Goal: Task Accomplishment & Management: Use online tool/utility

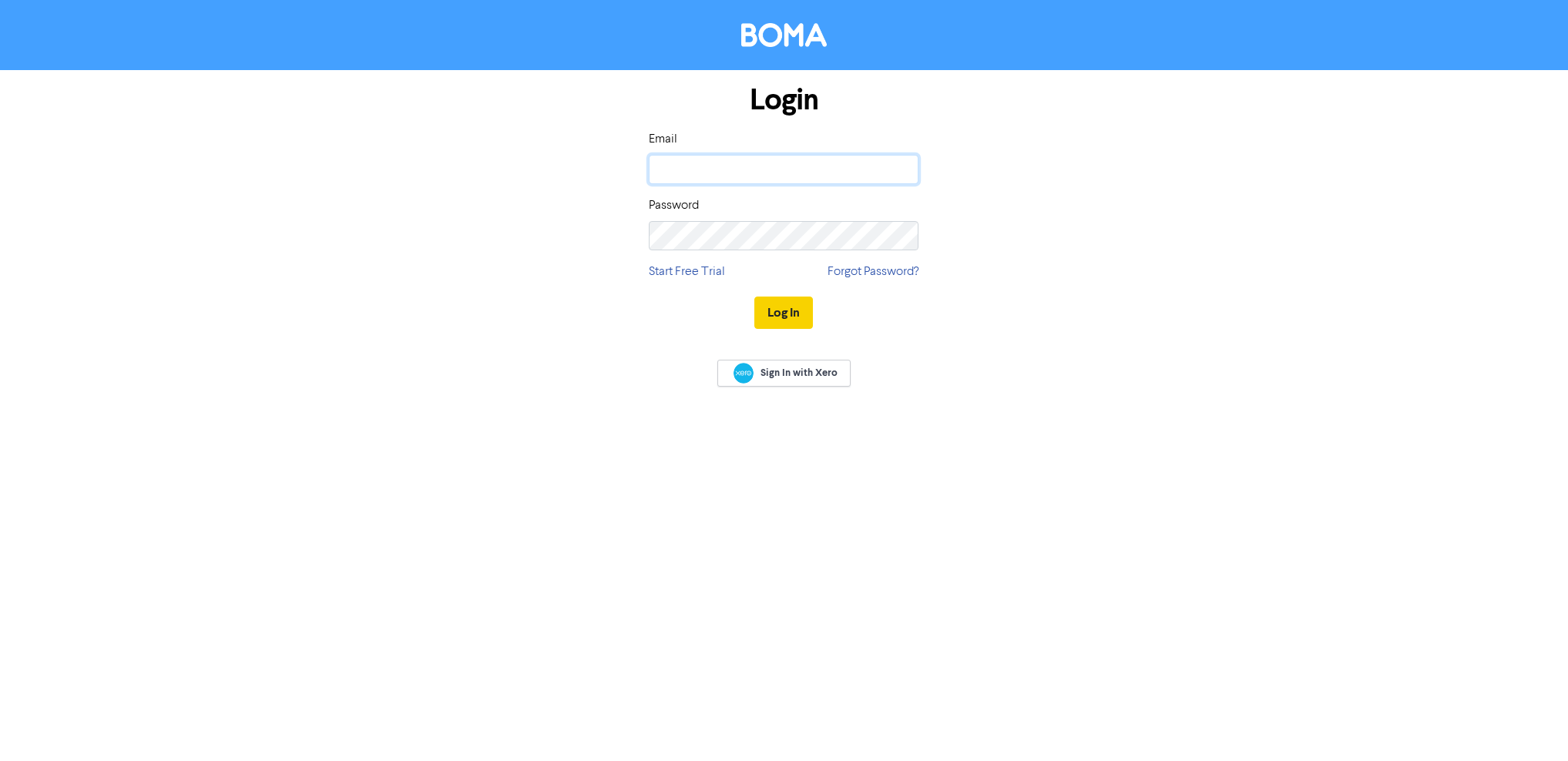
type input "[PERSON_NAME][EMAIL_ADDRESS][DOMAIN_NAME]"
click at [774, 316] on button "Log In" at bounding box center [784, 312] width 58 height 32
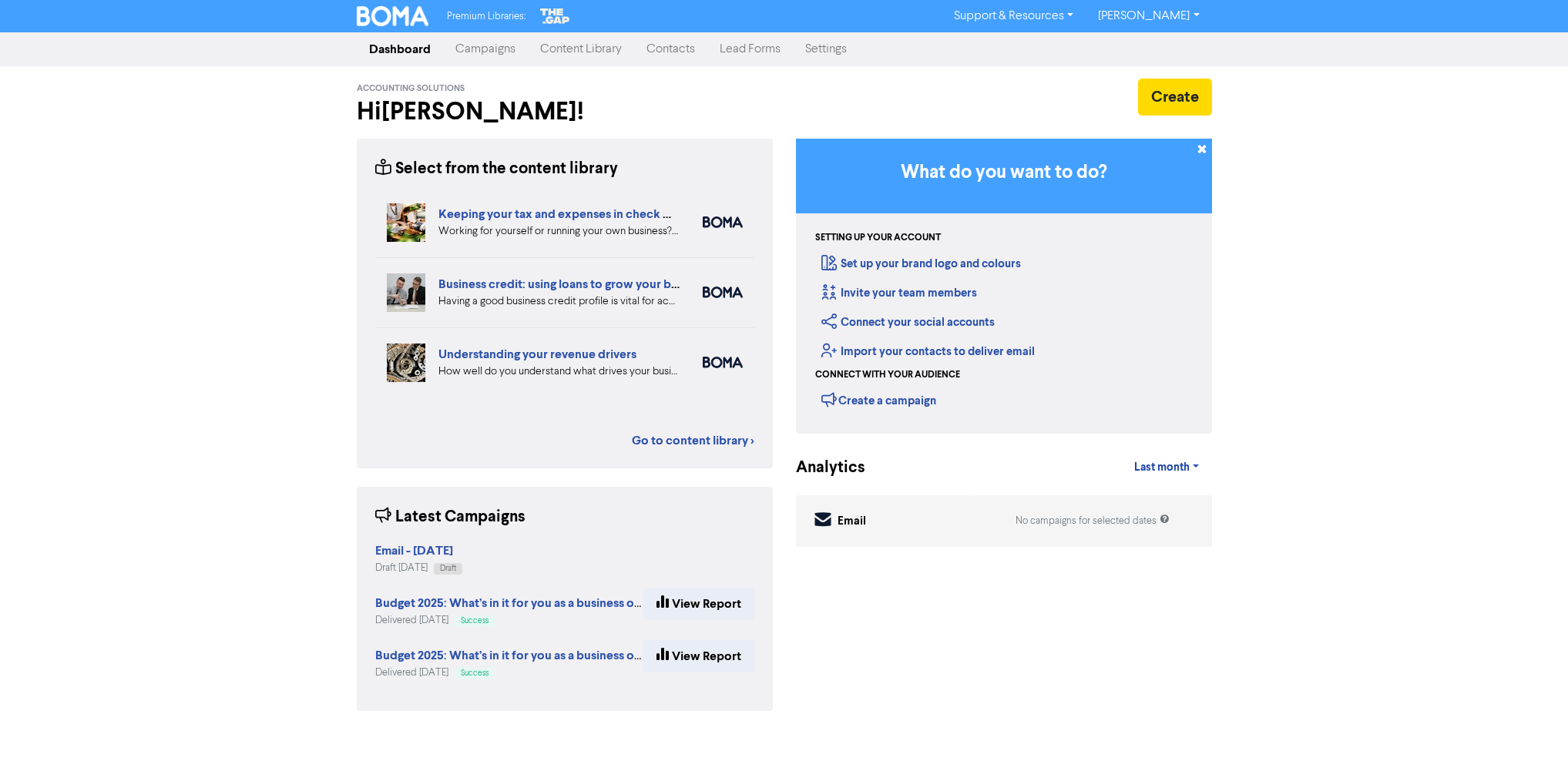
click at [495, 55] on link "Campaigns" at bounding box center [485, 50] width 85 height 31
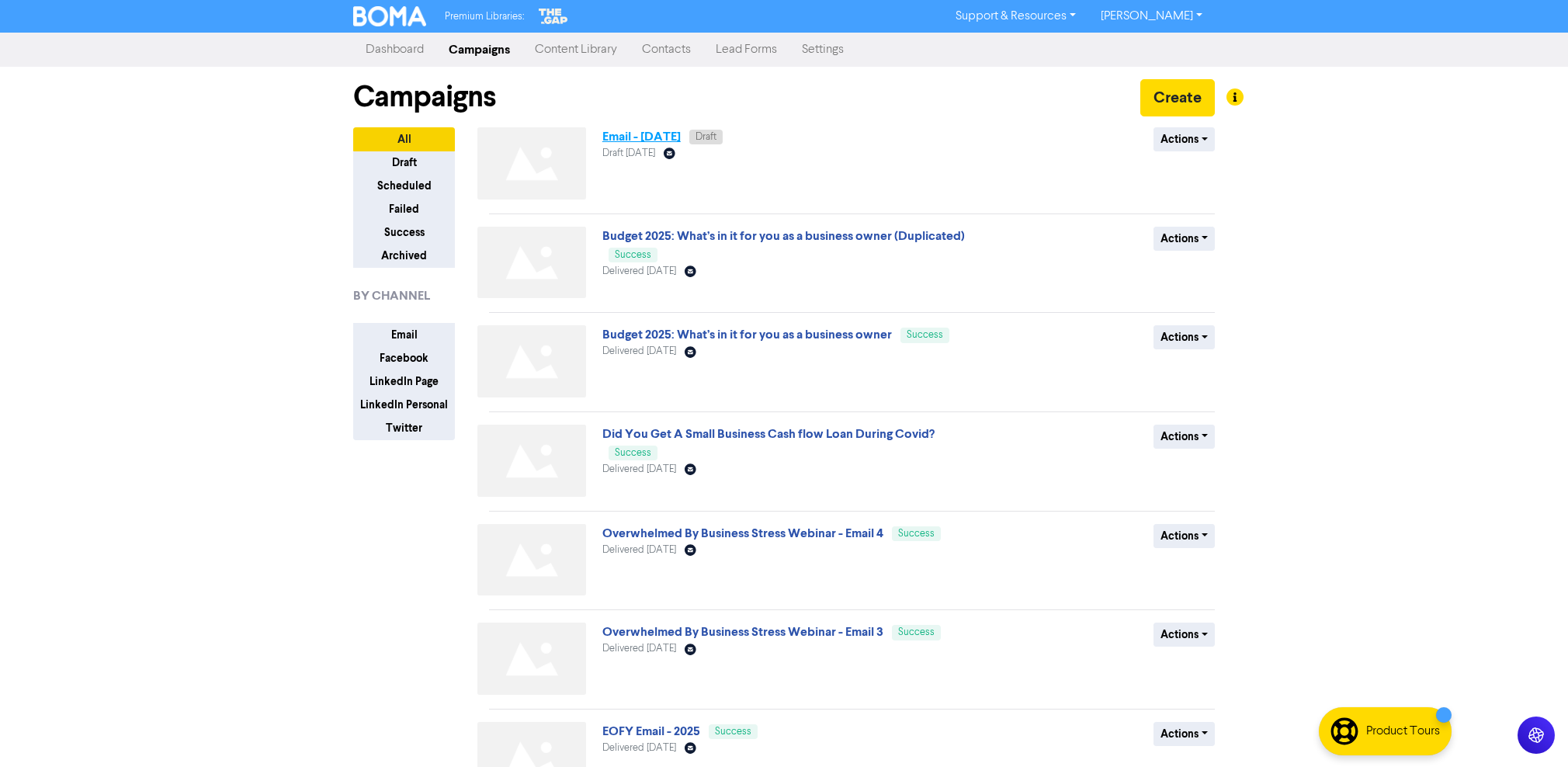
click at [675, 136] on link "Email - [DATE]" at bounding box center [641, 137] width 79 height 16
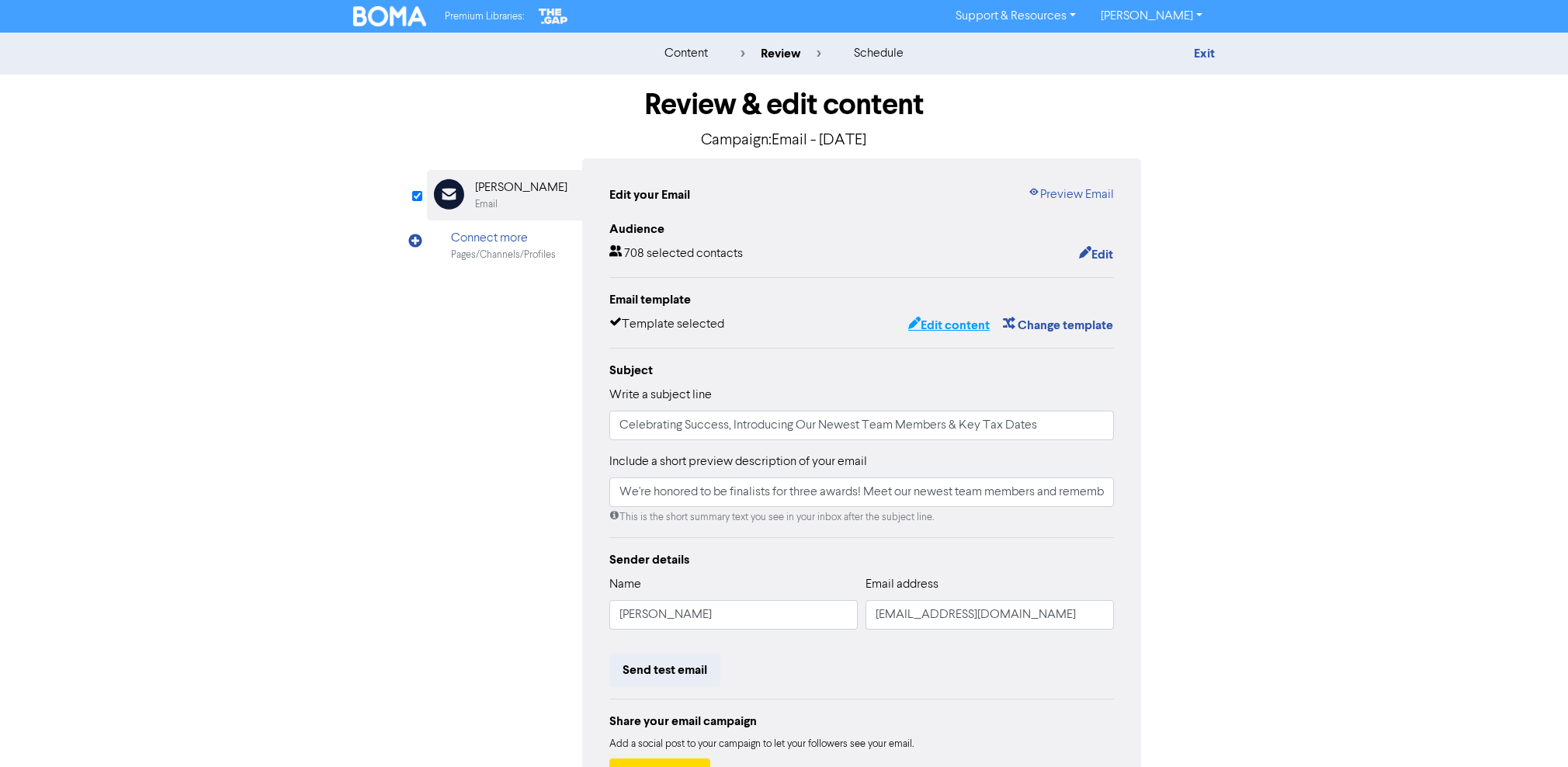
click at [946, 328] on button "Edit content" at bounding box center [948, 325] width 83 height 21
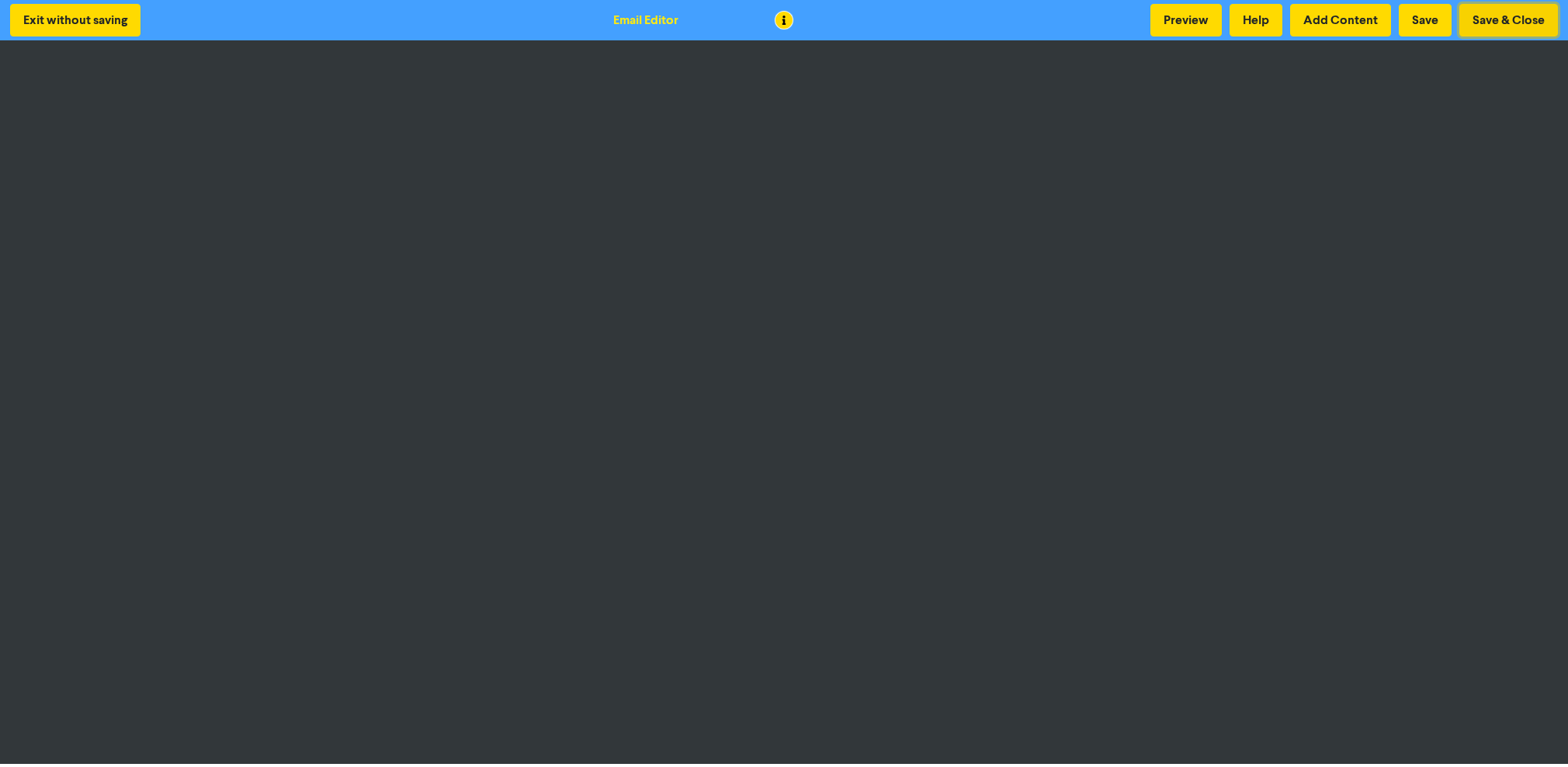
click at [1505, 17] on button "Save & Close" at bounding box center [1508, 20] width 98 height 32
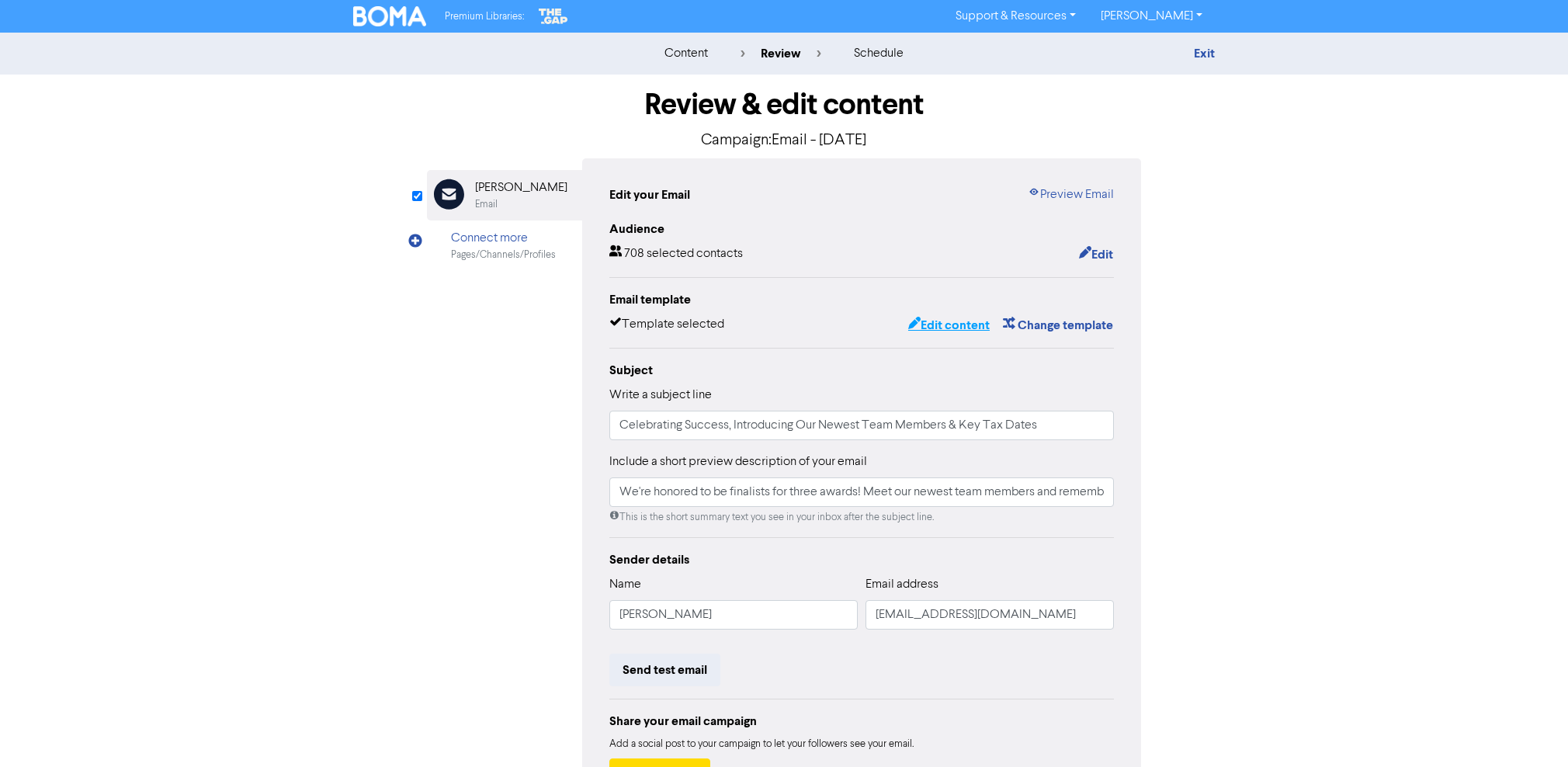
click at [956, 328] on button "Edit content" at bounding box center [948, 325] width 83 height 21
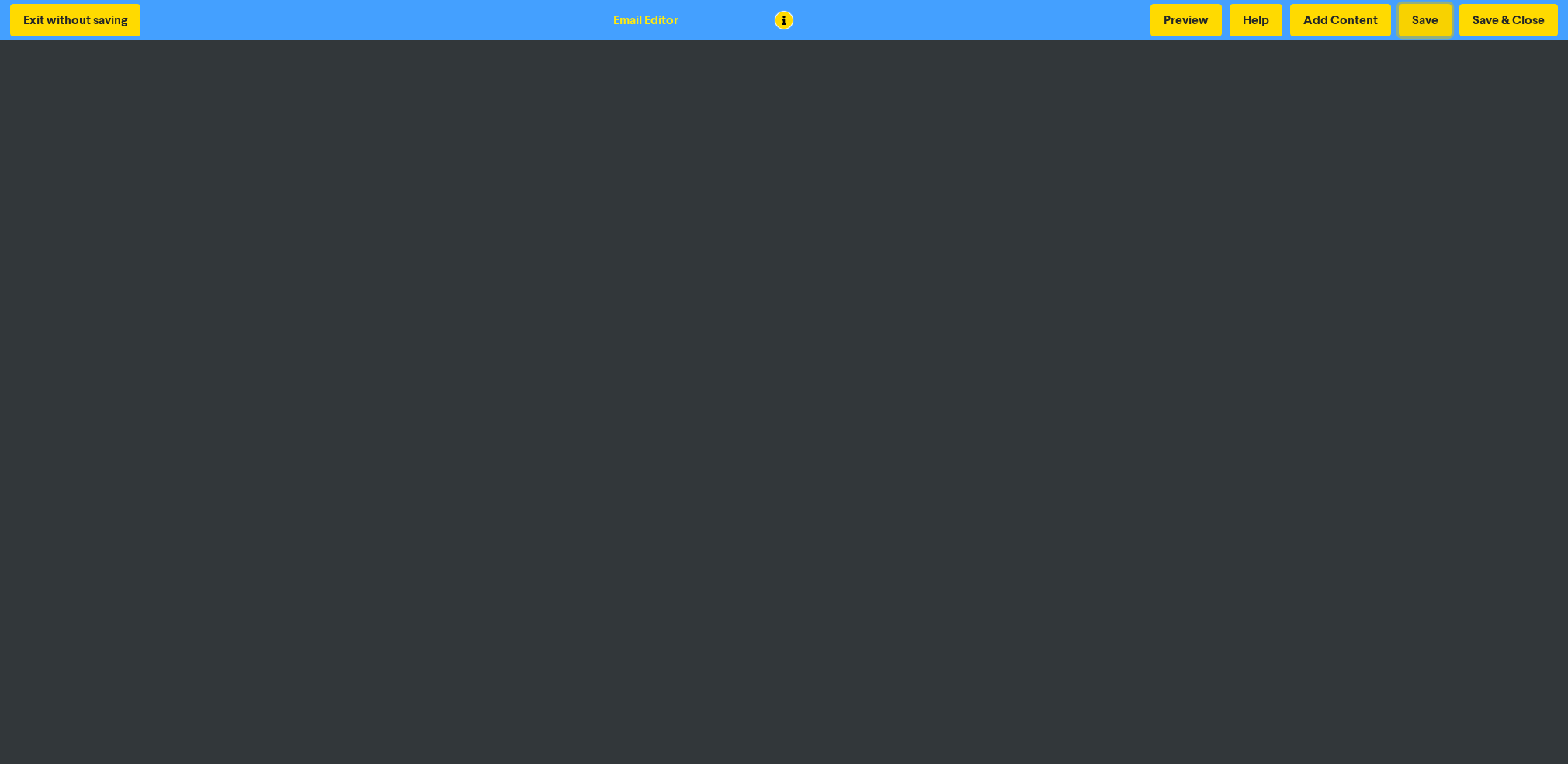
click at [1438, 21] on button "Save" at bounding box center [1425, 20] width 53 height 32
click at [1527, 26] on button "Save & Close" at bounding box center [1508, 20] width 98 height 32
